Goal: Find specific page/section: Find specific page/section

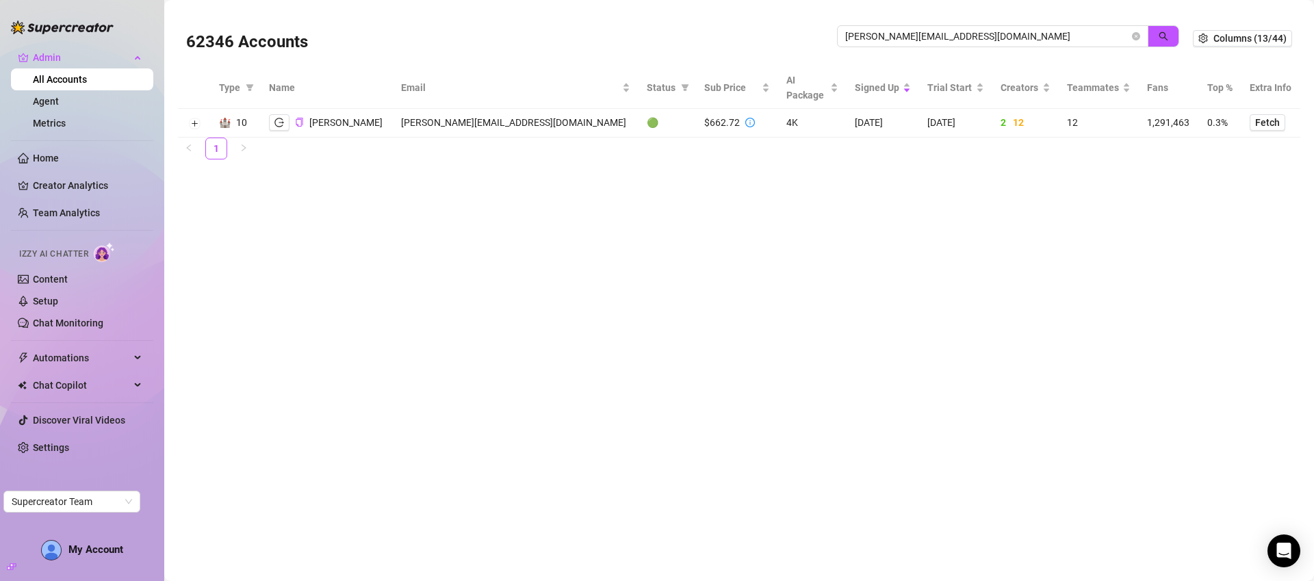
click at [1025, 40] on input "[PERSON_NAME][EMAIL_ADDRESS][DOMAIN_NAME]" at bounding box center [987, 36] width 284 height 15
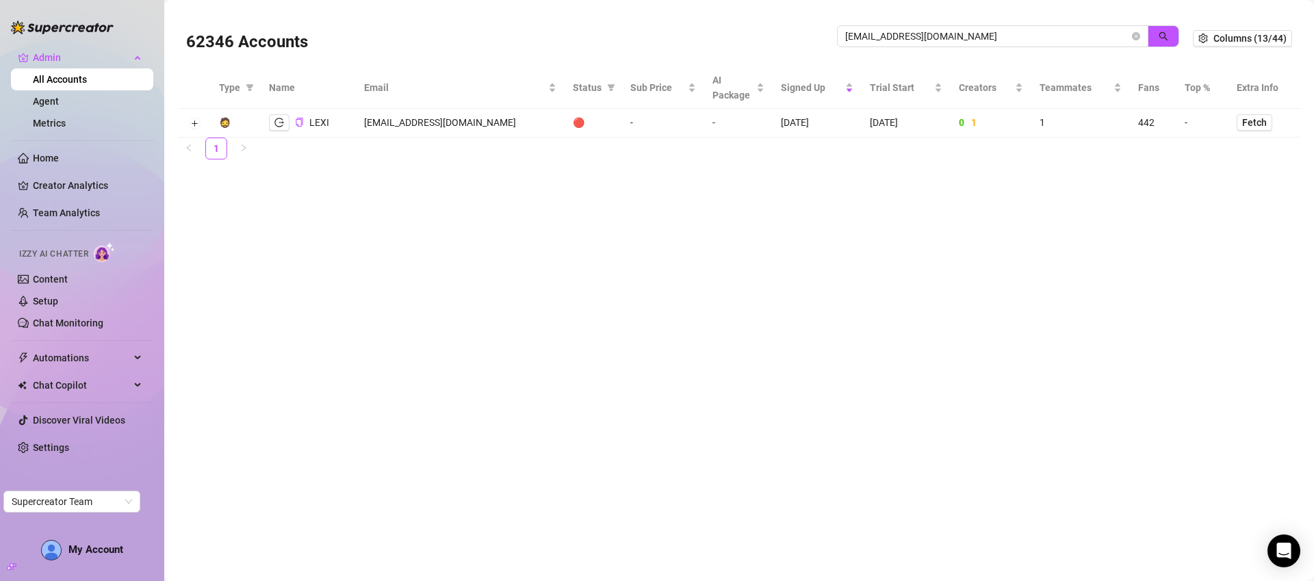
drag, startPoint x: 835, startPoint y: 121, endPoint x: 820, endPoint y: 127, distance: 15.4
click at [819, 124] on tr "🧔 LEXI [EMAIL_ADDRESS][DOMAIN_NAME] 🔴 - - [DATE] [DATE] 0 1 1 442 - Fetch" at bounding box center [739, 123] width 1123 height 29
click at [914, 33] on input "[EMAIL_ADDRESS][DOMAIN_NAME]" at bounding box center [987, 36] width 284 height 15
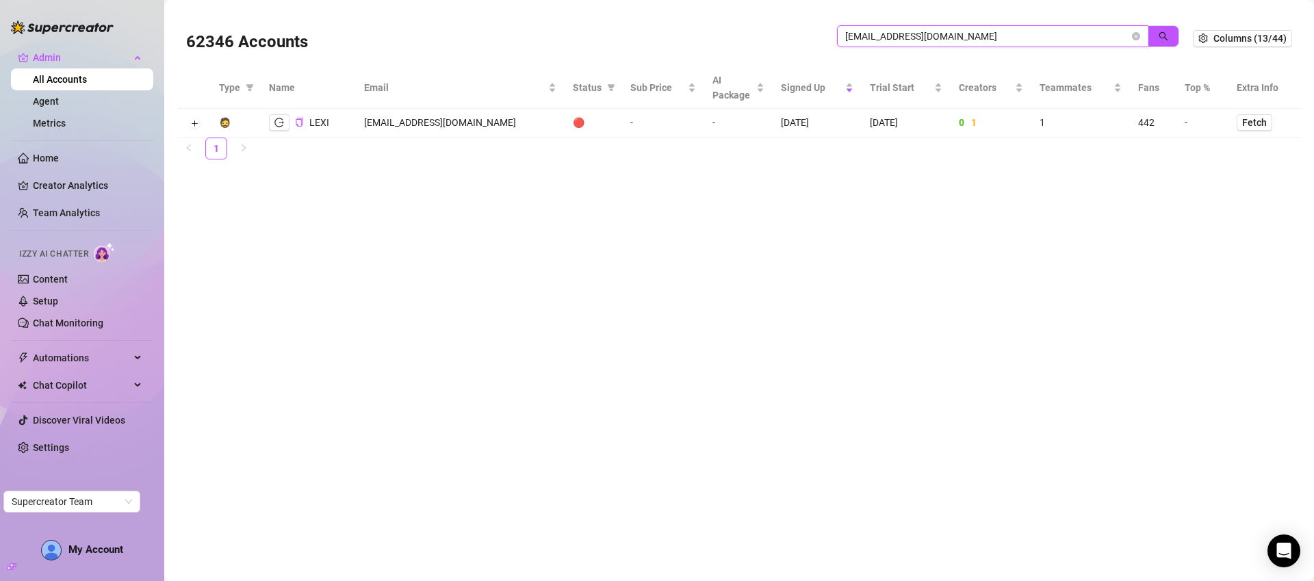
paste input "smartyteamboss"
type input "[EMAIL_ADDRESS][DOMAIN_NAME]"
click at [196, 122] on button "Expand row" at bounding box center [194, 123] width 11 height 11
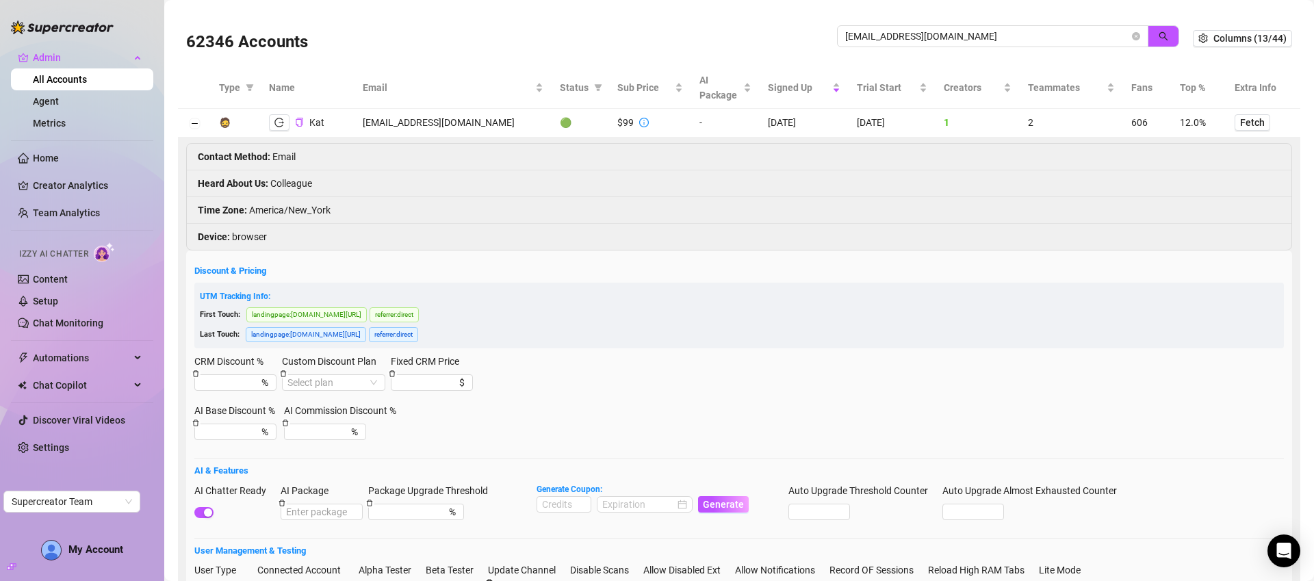
click at [443, 121] on td "[EMAIL_ADDRESS][DOMAIN_NAME]" at bounding box center [453, 123] width 197 height 29
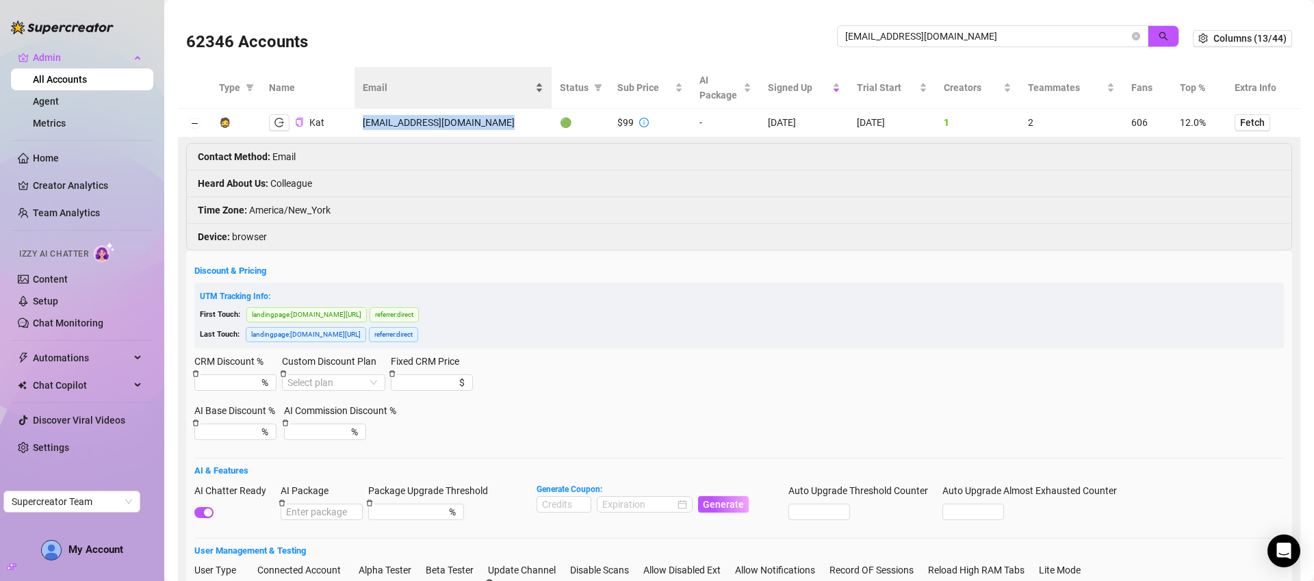
copy td "[EMAIL_ADDRESS][DOMAIN_NAME]"
